Goal: Find specific page/section: Find specific page/section

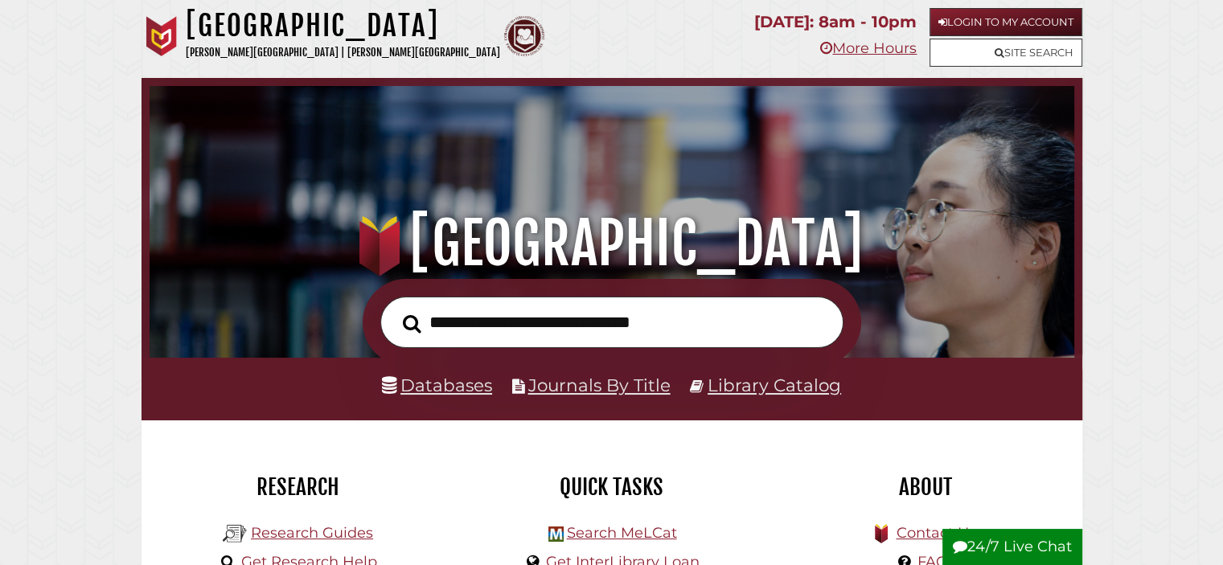
scroll to position [306, 917]
type input "********"
click at [395, 310] on button "Search" at bounding box center [412, 324] width 35 height 28
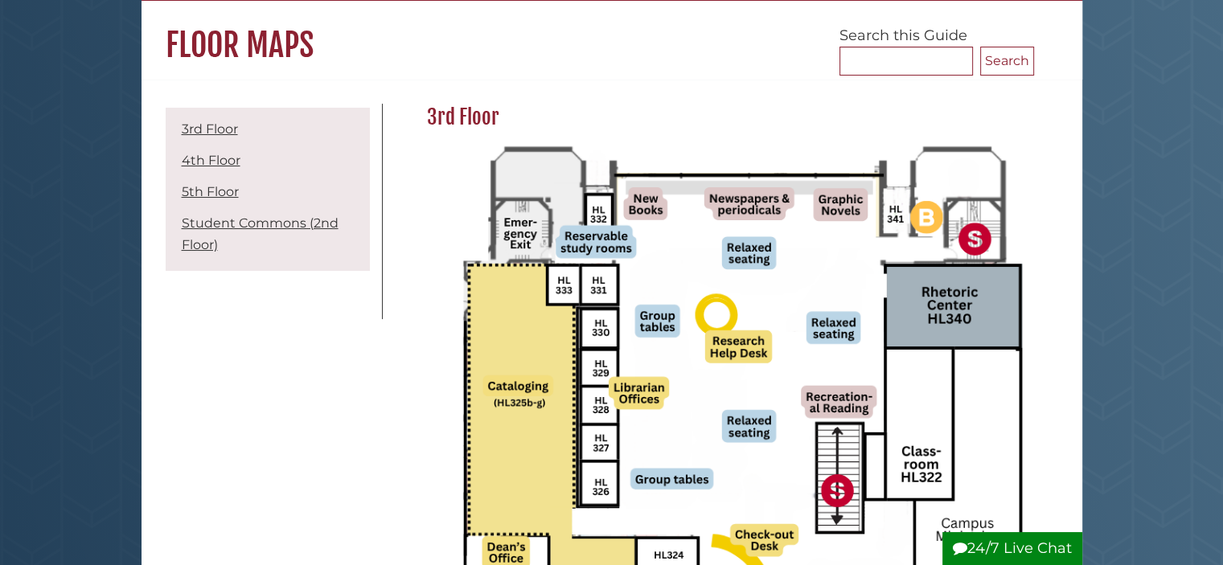
scroll to position [161, 0]
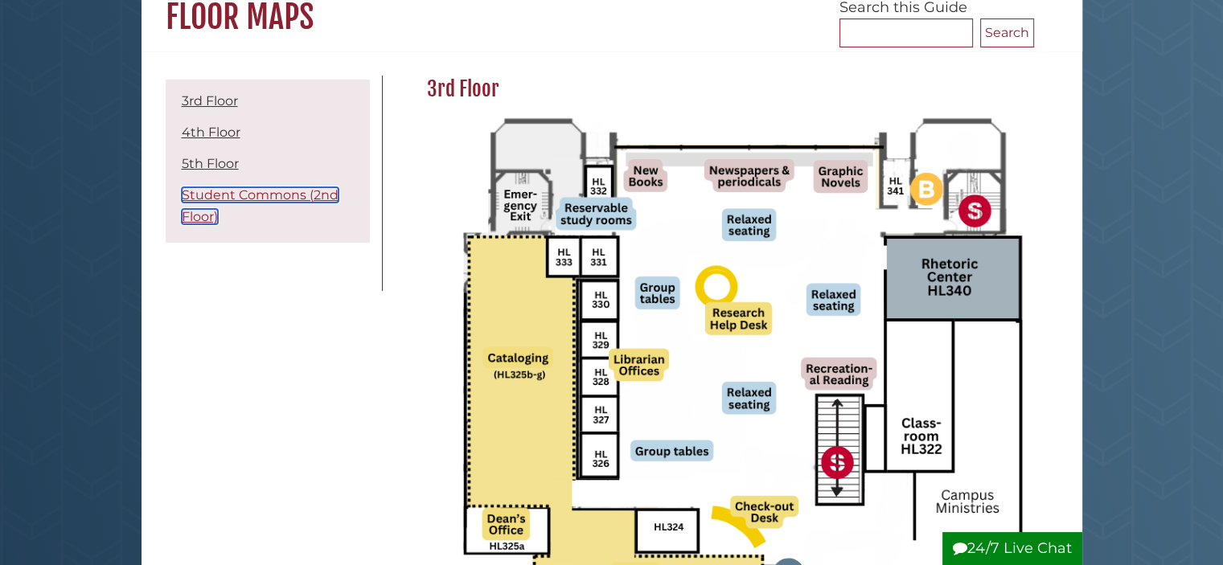
click at [236, 196] on link "Student Commons (2nd Floor)" at bounding box center [260, 205] width 157 height 37
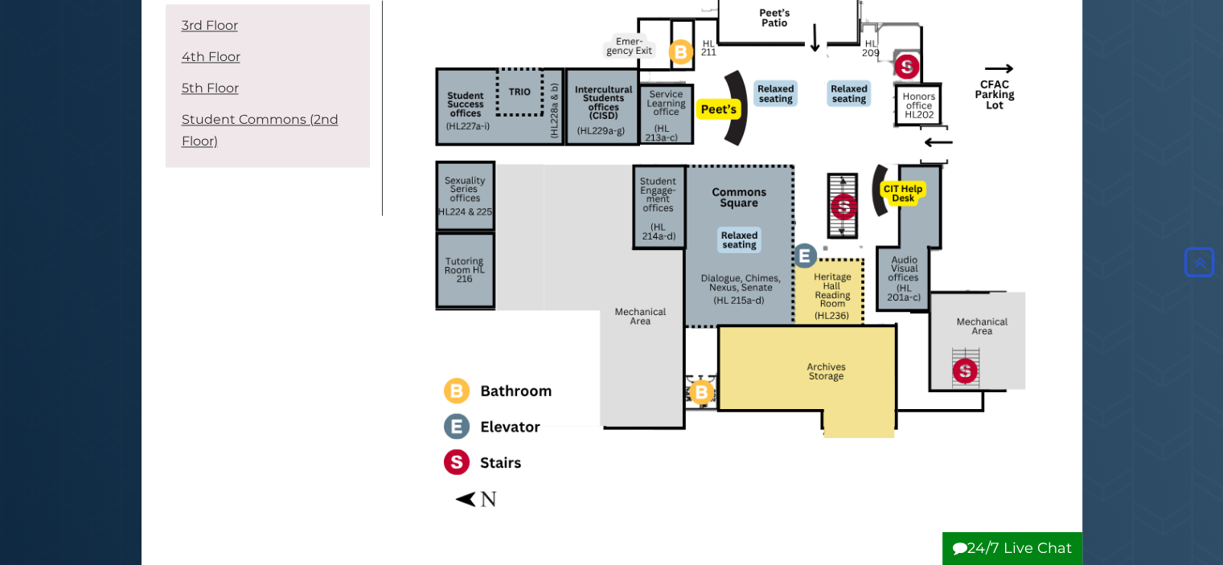
scroll to position [2634, 0]
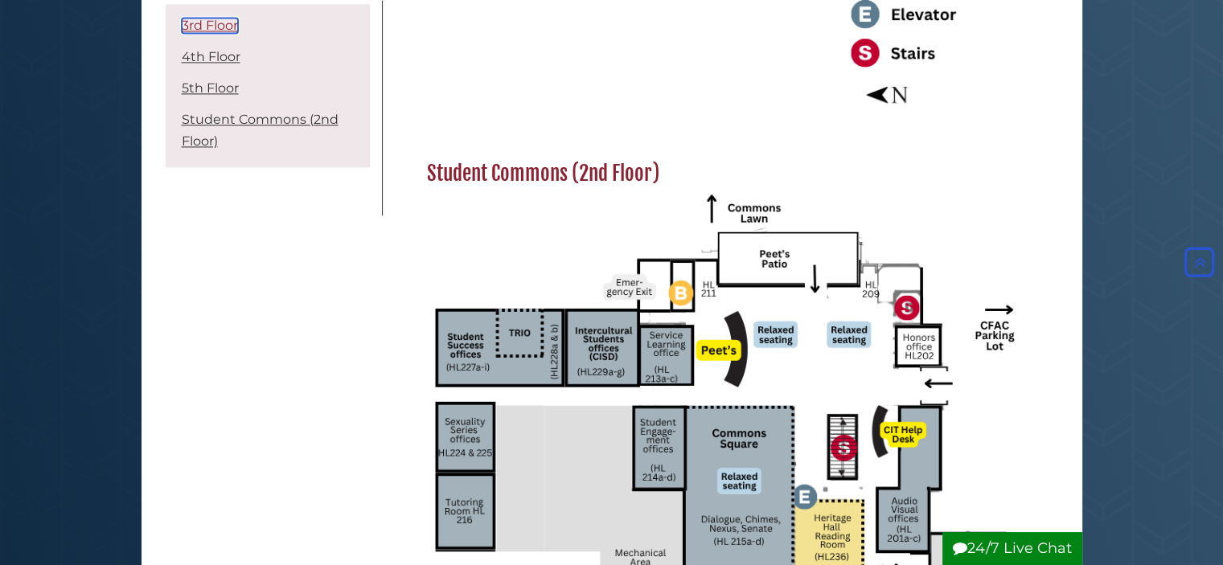
click at [222, 31] on link "3rd Floor" at bounding box center [210, 25] width 56 height 15
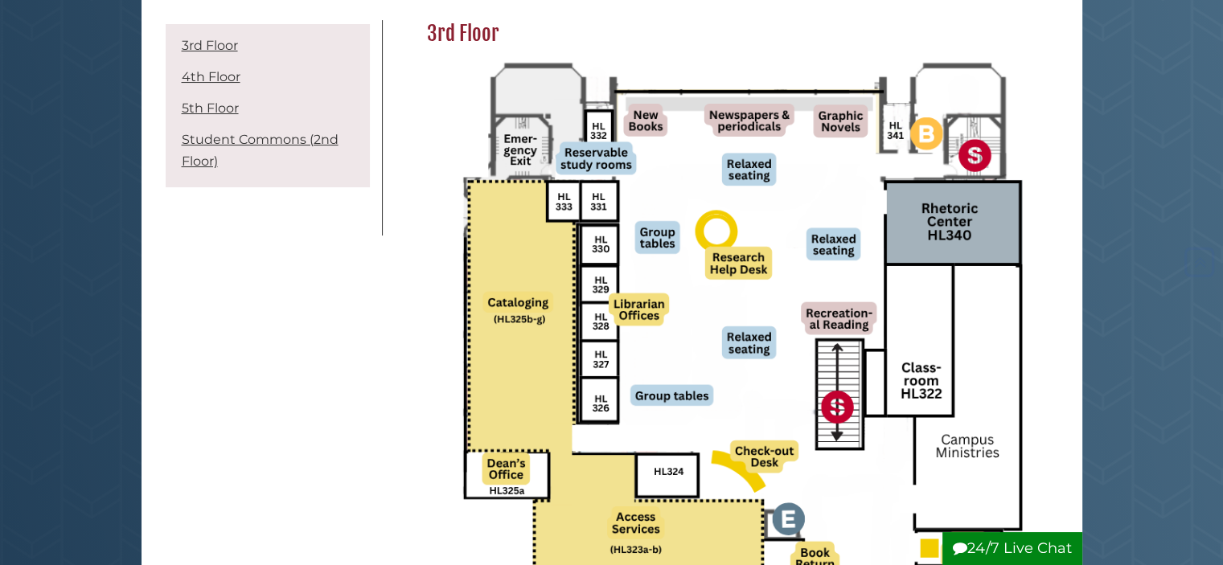
scroll to position [241, 0]
